Goal: Task Accomplishment & Management: Manage account settings

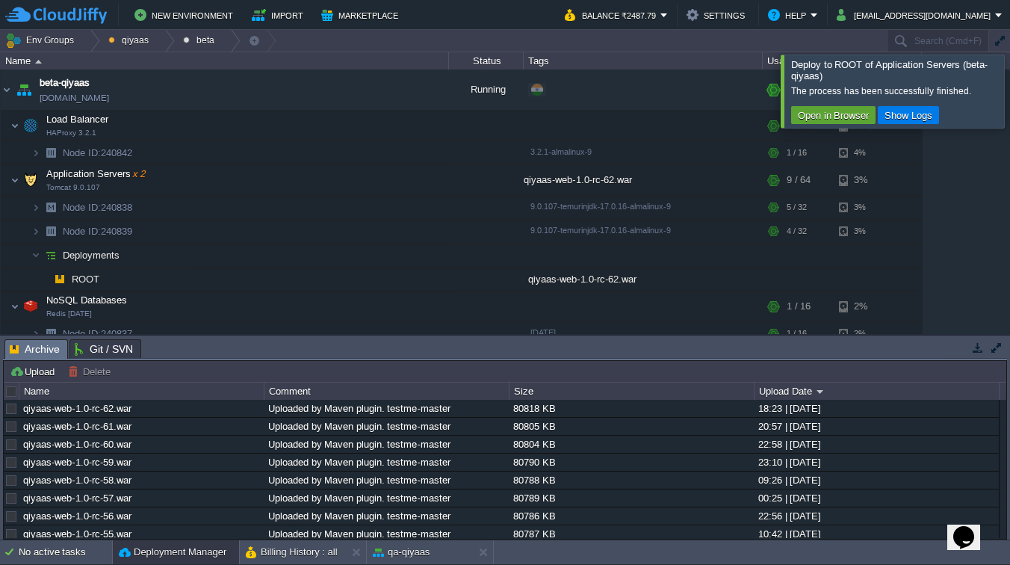
scroll to position [99, 0]
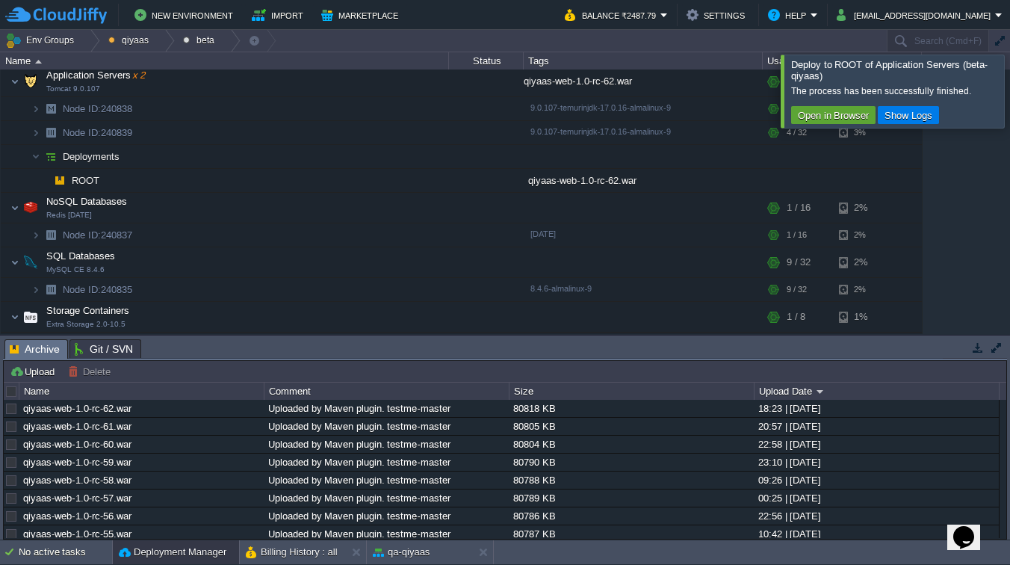
click at [1009, 104] on div at bounding box center [1027, 91] width 0 height 72
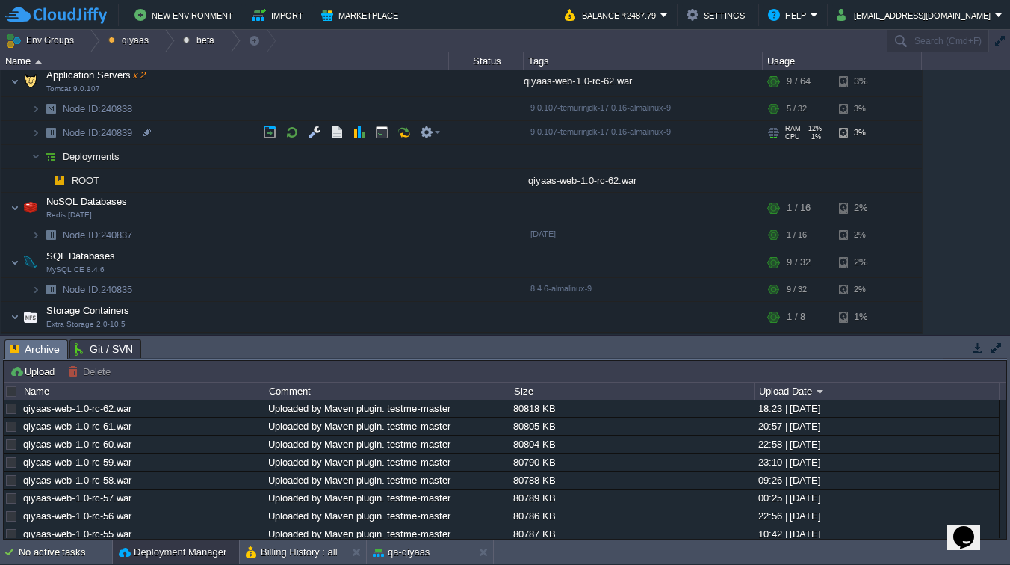
scroll to position [0, 0]
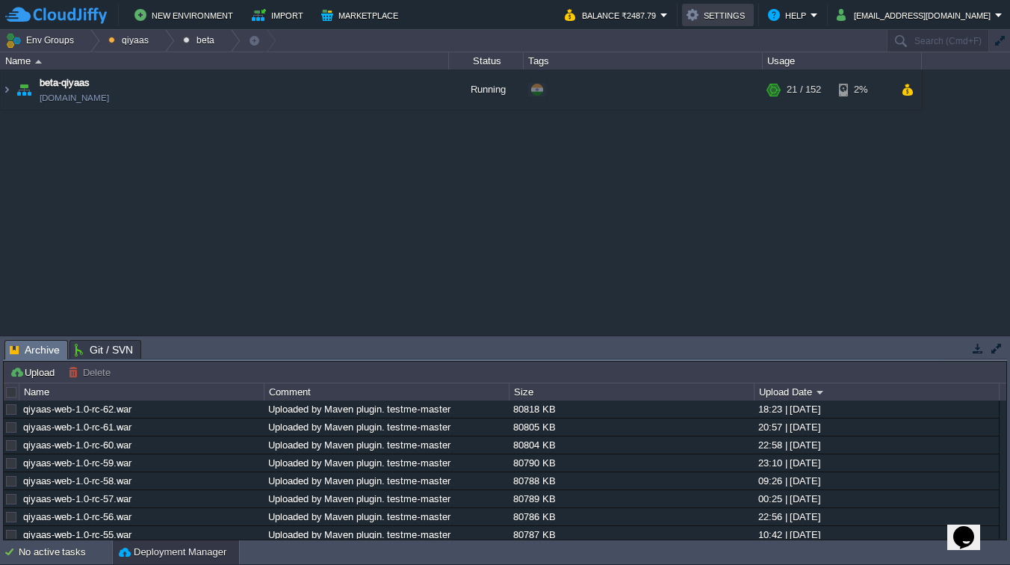
click at [739, 4] on td "Settings" at bounding box center [718, 15] width 72 height 22
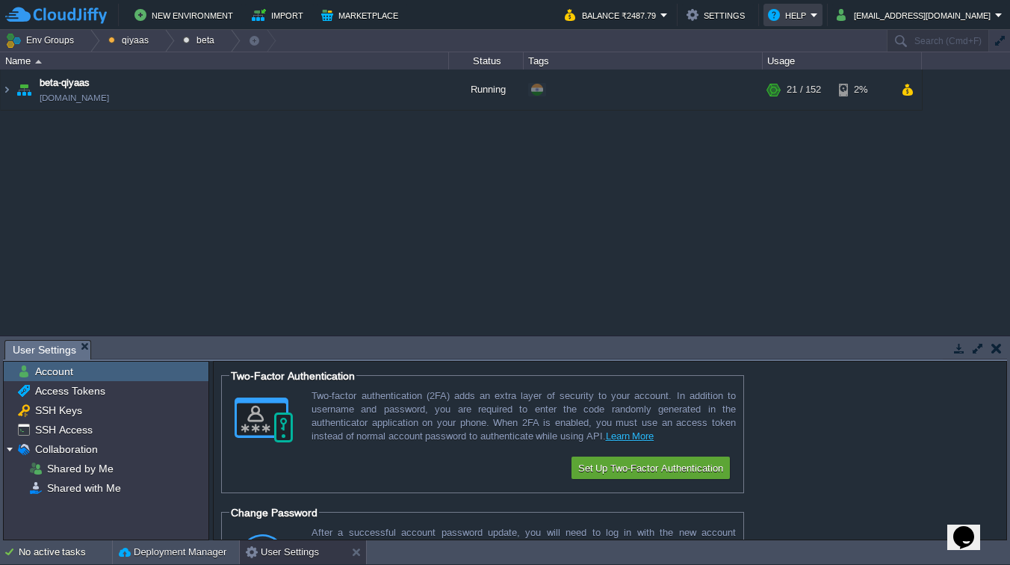
click at [810, 15] on button "Help" at bounding box center [789, 15] width 43 height 18
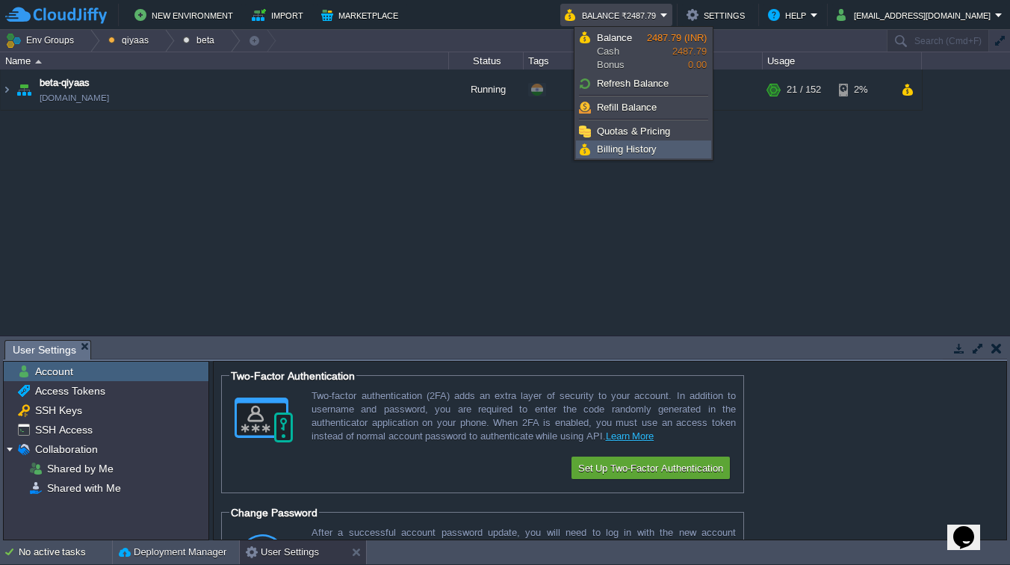
click at [619, 150] on span "Billing History" at bounding box center [627, 148] width 60 height 11
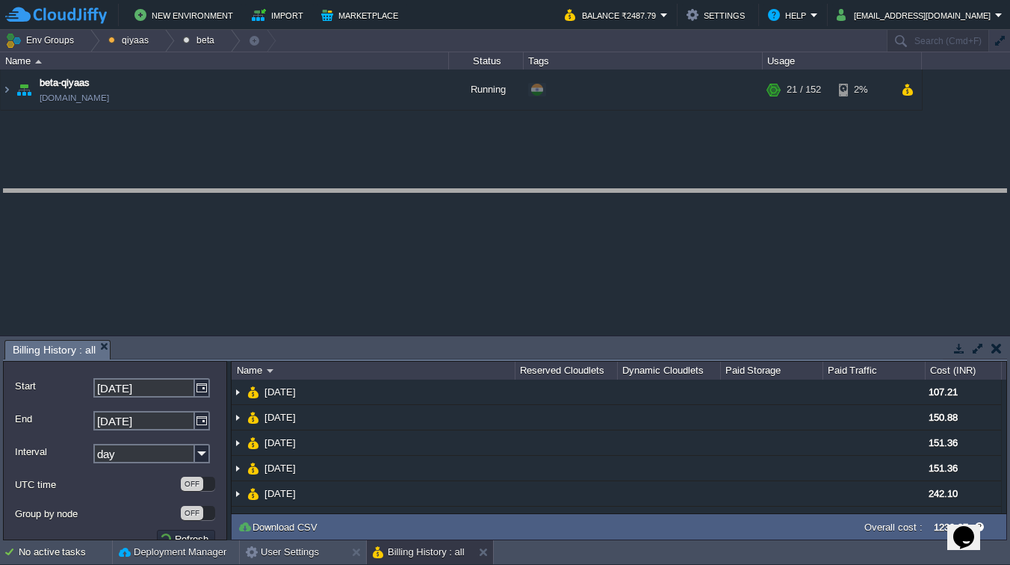
drag, startPoint x: 585, startPoint y: 352, endPoint x: 591, endPoint y: 201, distance: 151.0
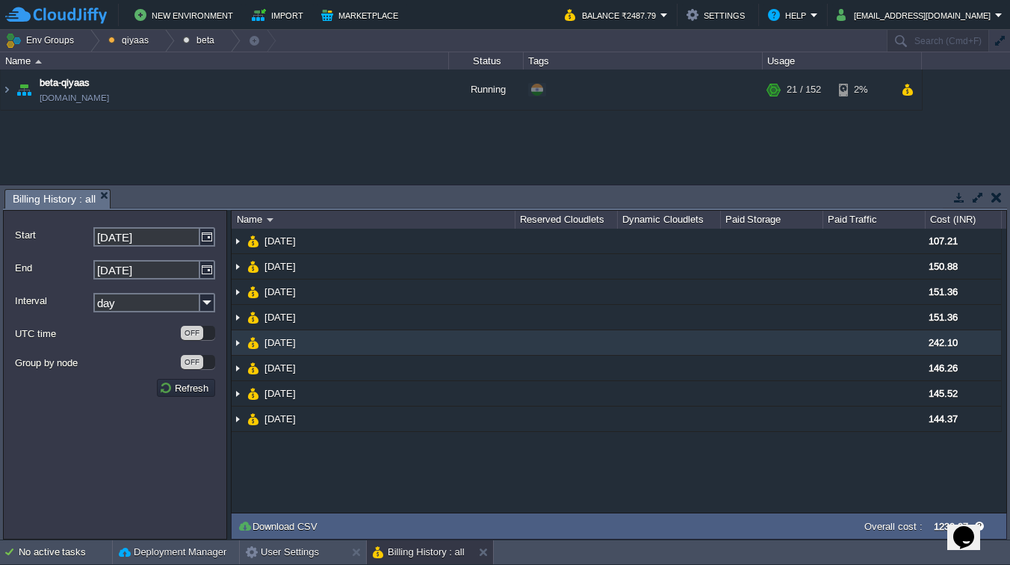
click at [240, 341] on img at bounding box center [237, 342] width 12 height 25
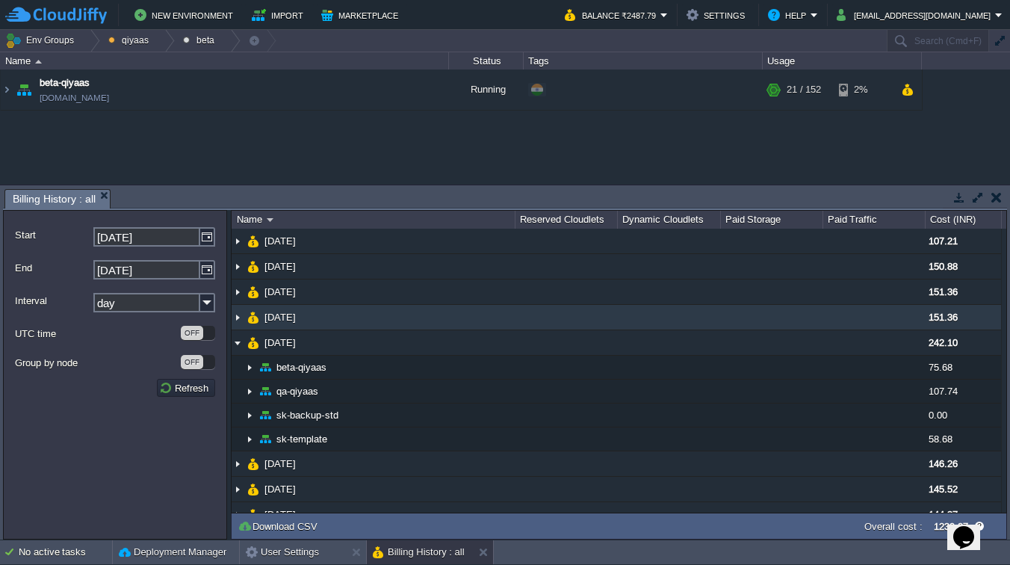
click at [236, 318] on img at bounding box center [237, 317] width 12 height 25
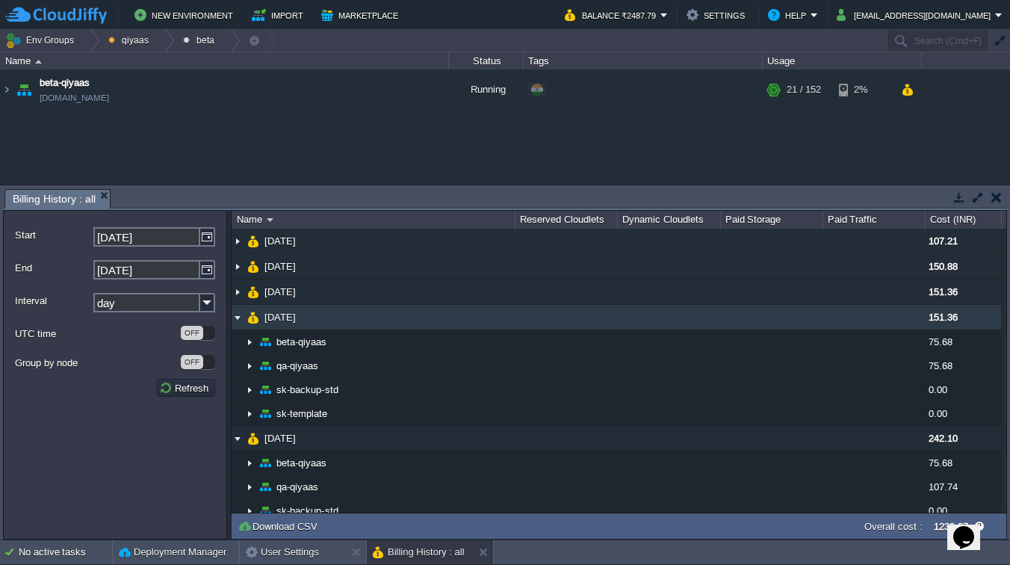
click at [237, 320] on img at bounding box center [237, 317] width 12 height 25
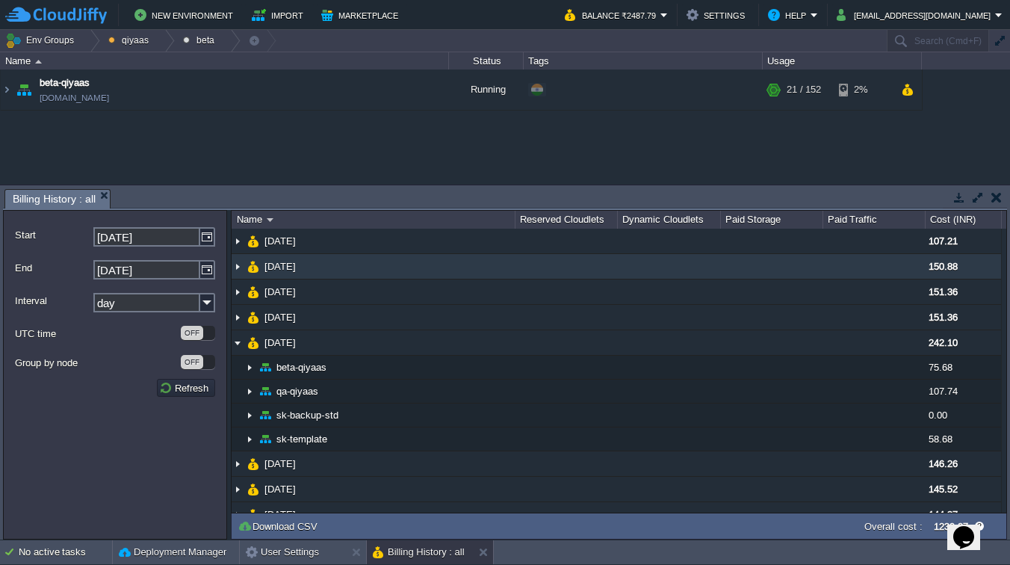
click at [240, 269] on img at bounding box center [237, 266] width 12 height 25
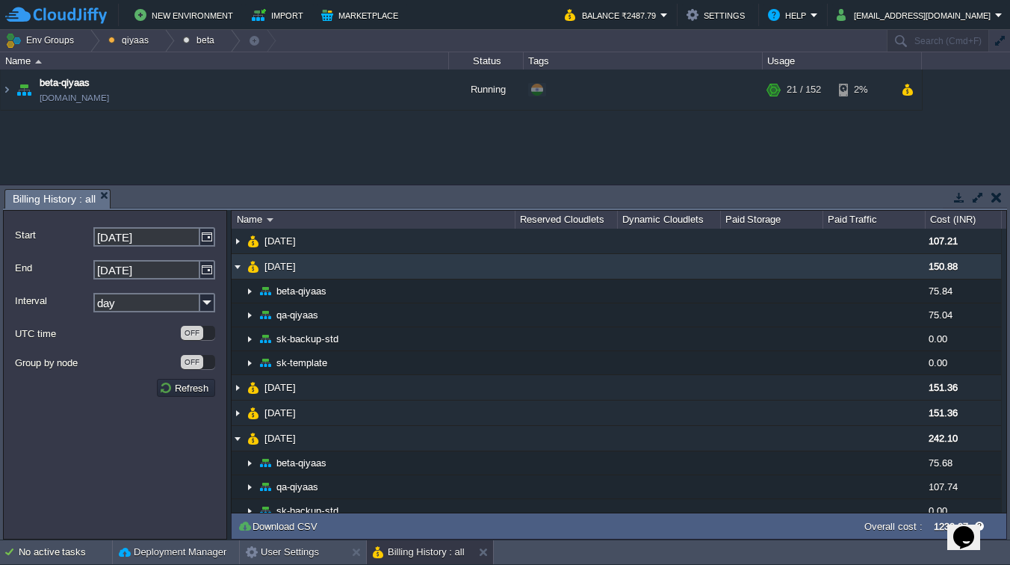
click at [240, 269] on img at bounding box center [237, 266] width 12 height 25
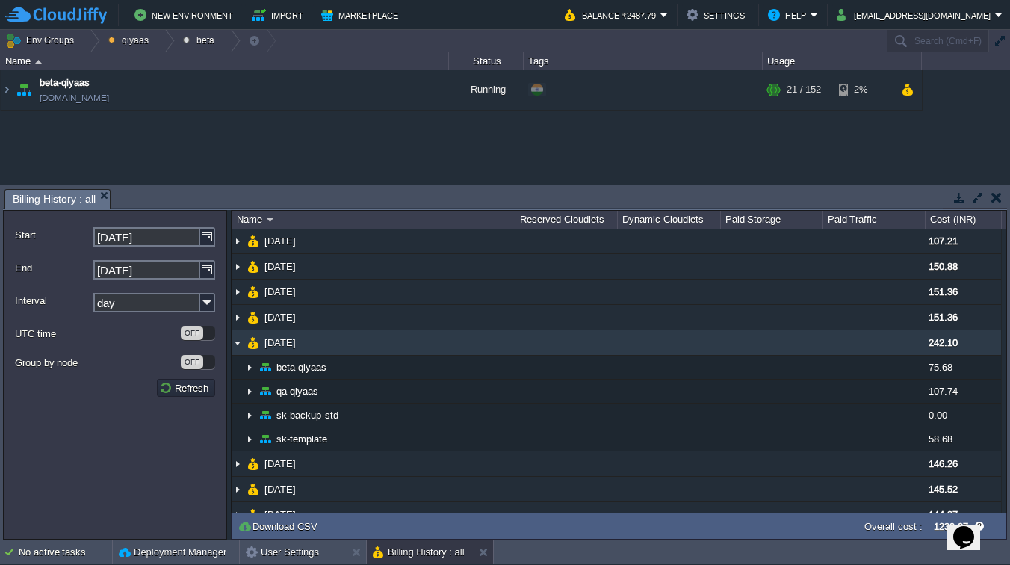
click at [239, 343] on img at bounding box center [237, 342] width 12 height 25
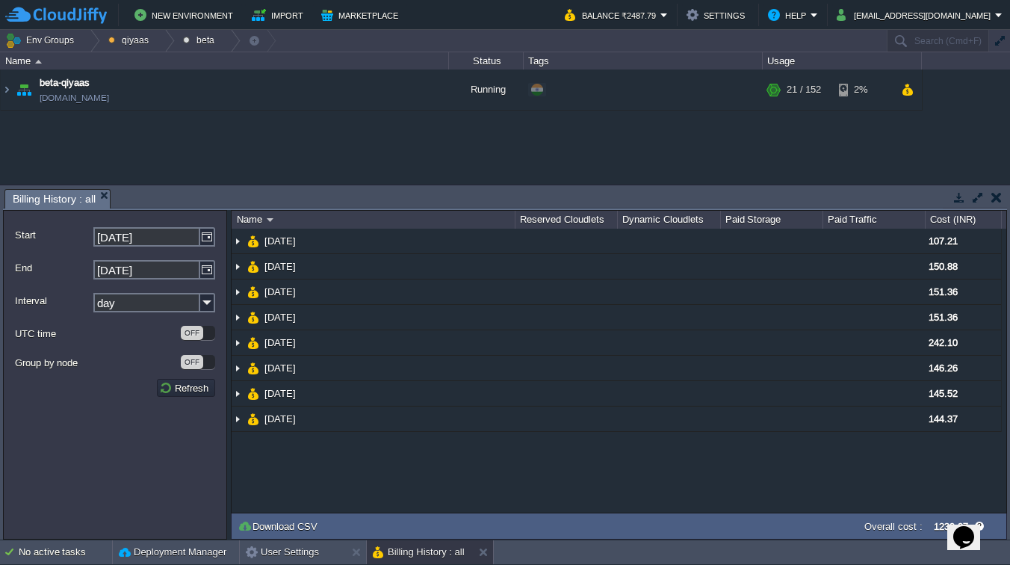
click at [995, 196] on button "button" at bounding box center [996, 196] width 10 height 13
